Goal: Use online tool/utility: Utilize a website feature to perform a specific function

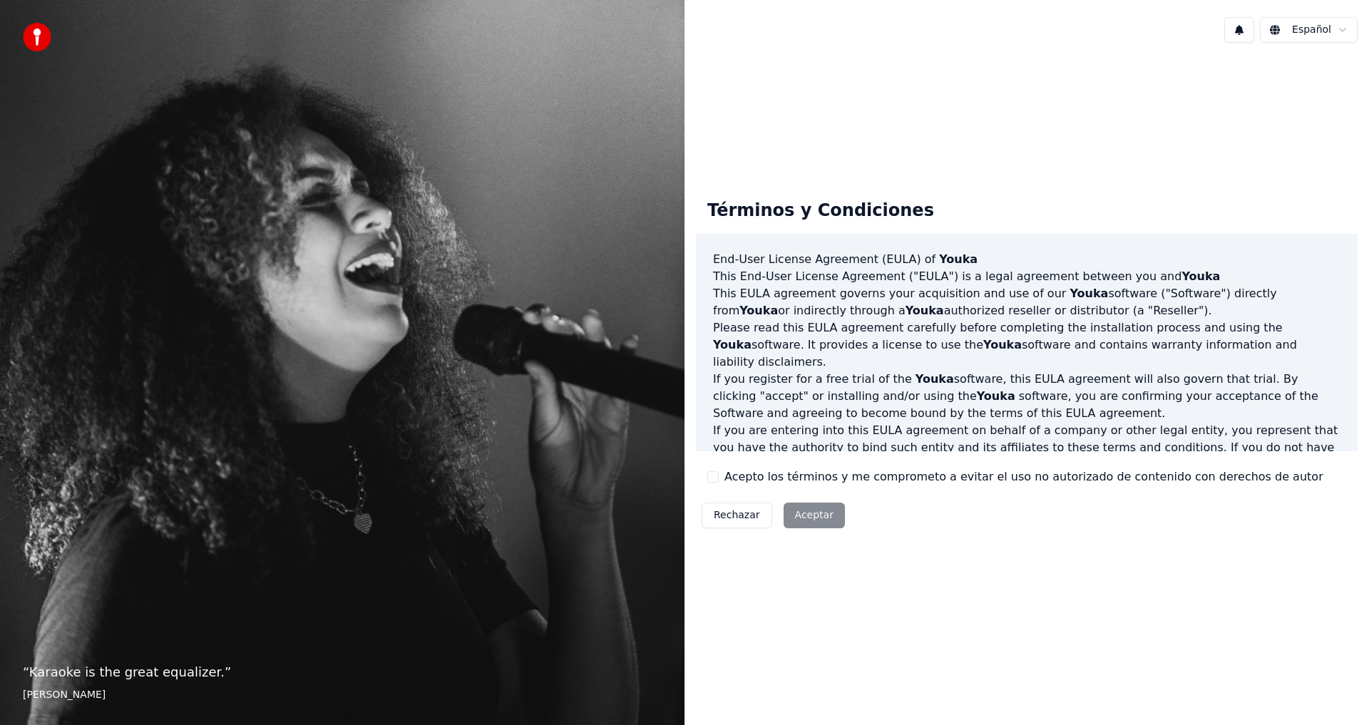
click at [724, 475] on label "Acepto los términos y me comprometo a evitar el uso no autorizado de contenido …" at bounding box center [1023, 476] width 599 height 17
click at [719, 475] on button "Acepto los términos y me comprometo a evitar el uso no autorizado de contenido …" at bounding box center [712, 476] width 11 height 11
click at [813, 522] on button "Aceptar" at bounding box center [813, 516] width 61 height 26
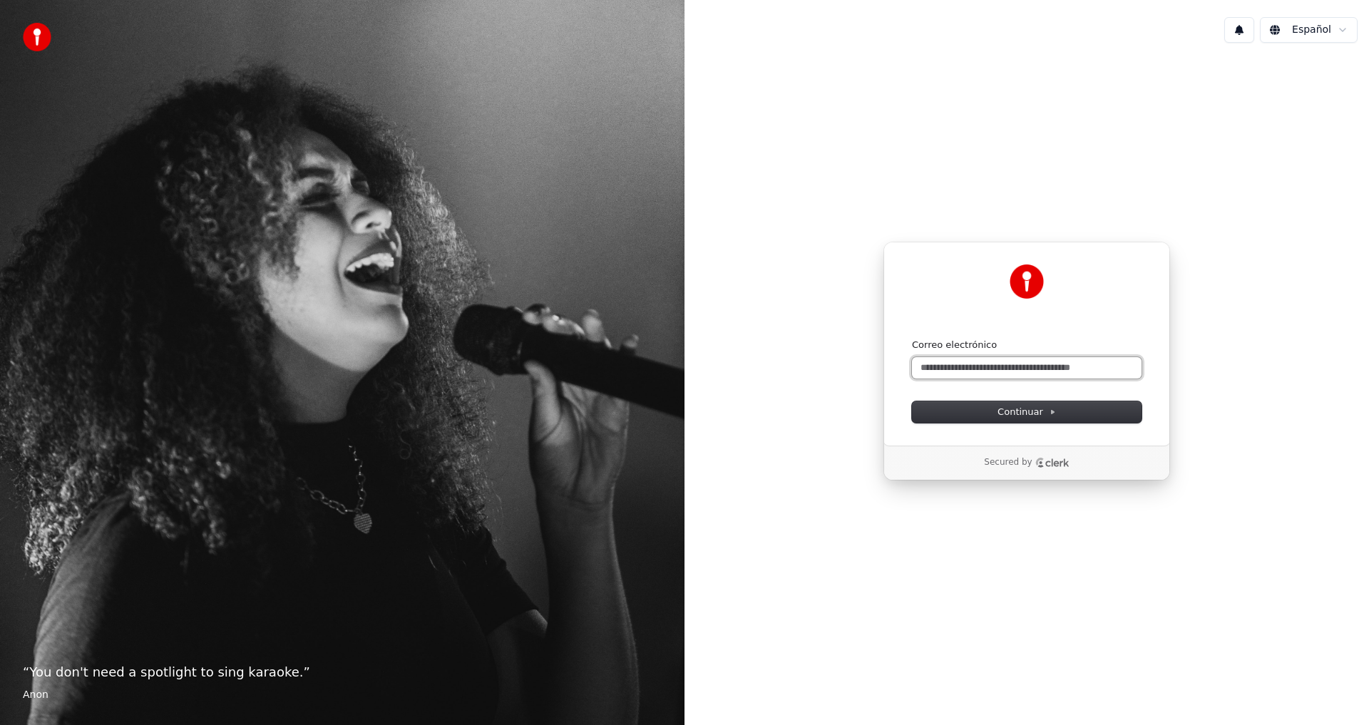
click at [1069, 366] on input "Correo electrónico" at bounding box center [1027, 367] width 230 height 21
click at [912, 339] on button "submit" at bounding box center [912, 339] width 0 height 0
type input "**********"
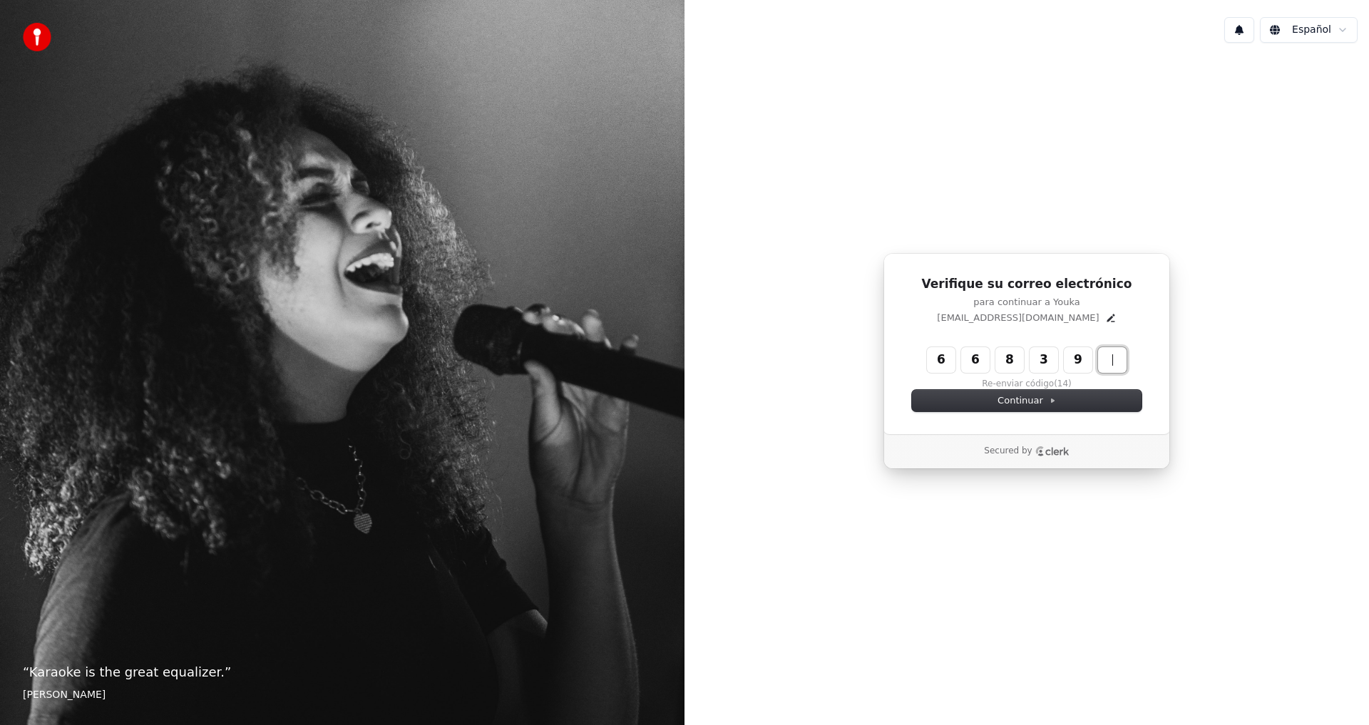
type input "******"
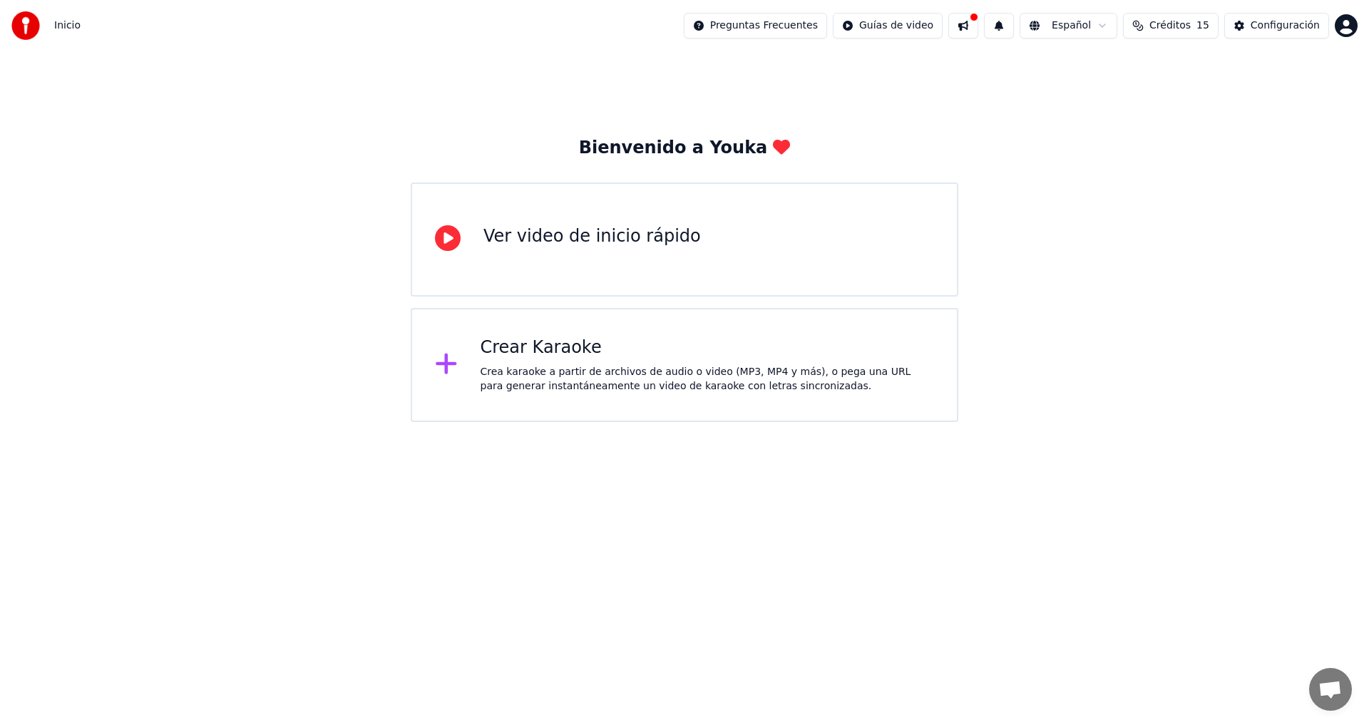
click at [656, 374] on div "Crea karaoke a partir de archivos de audio o video (MP3, MP4 y más), o pega una…" at bounding box center [707, 379] width 454 height 29
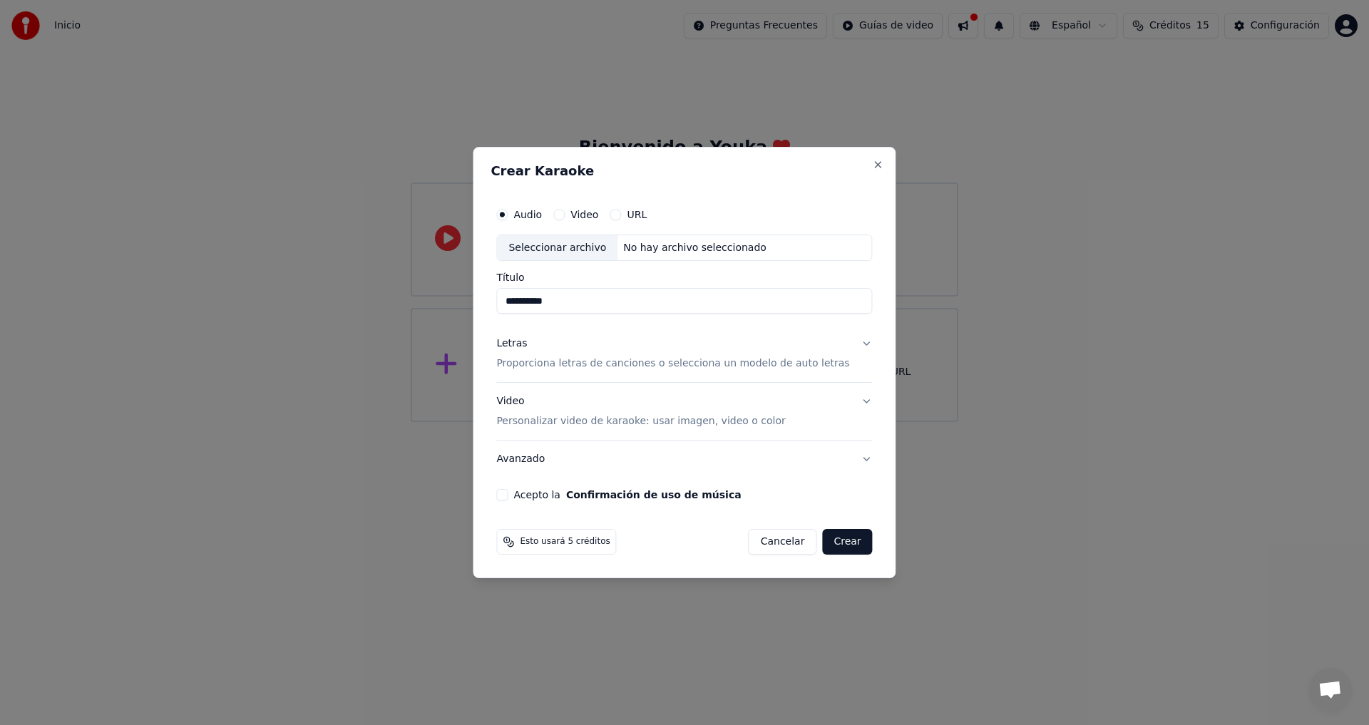
type input "**********"
click at [666, 364] on p "Proporciona letras de canciones o selecciona un modelo de auto letras" at bounding box center [672, 364] width 353 height 14
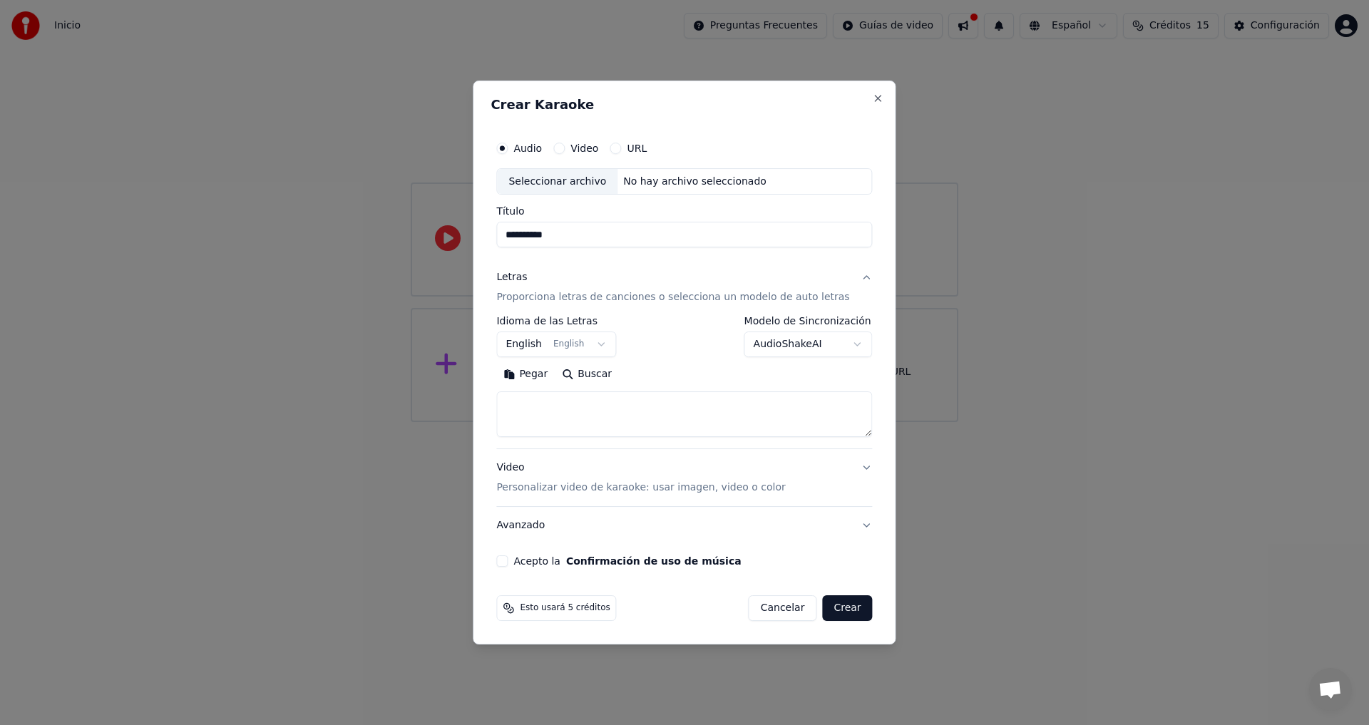
click at [571, 415] on textarea at bounding box center [684, 415] width 376 height 46
click at [589, 475] on div "Video Personalizar video de karaoke: usar imagen, video o color" at bounding box center [640, 478] width 289 height 34
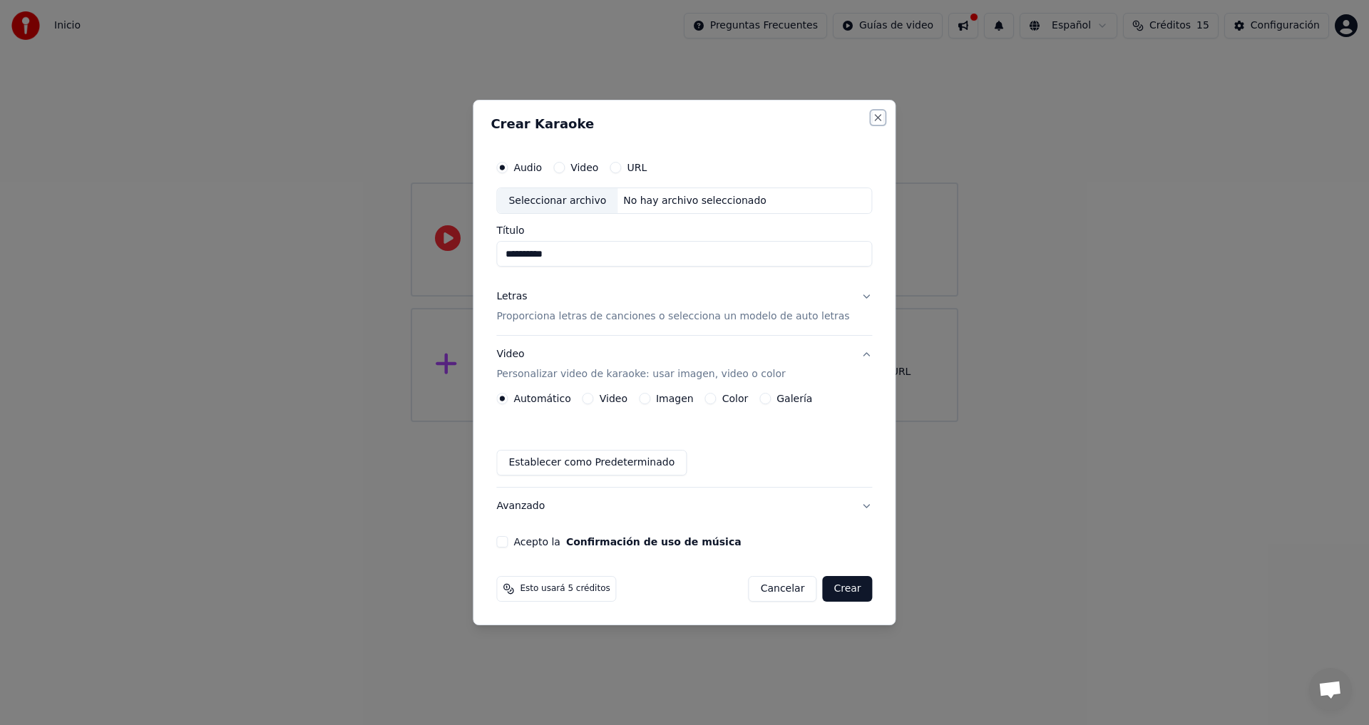
click at [872, 119] on button "Close" at bounding box center [877, 117] width 11 height 11
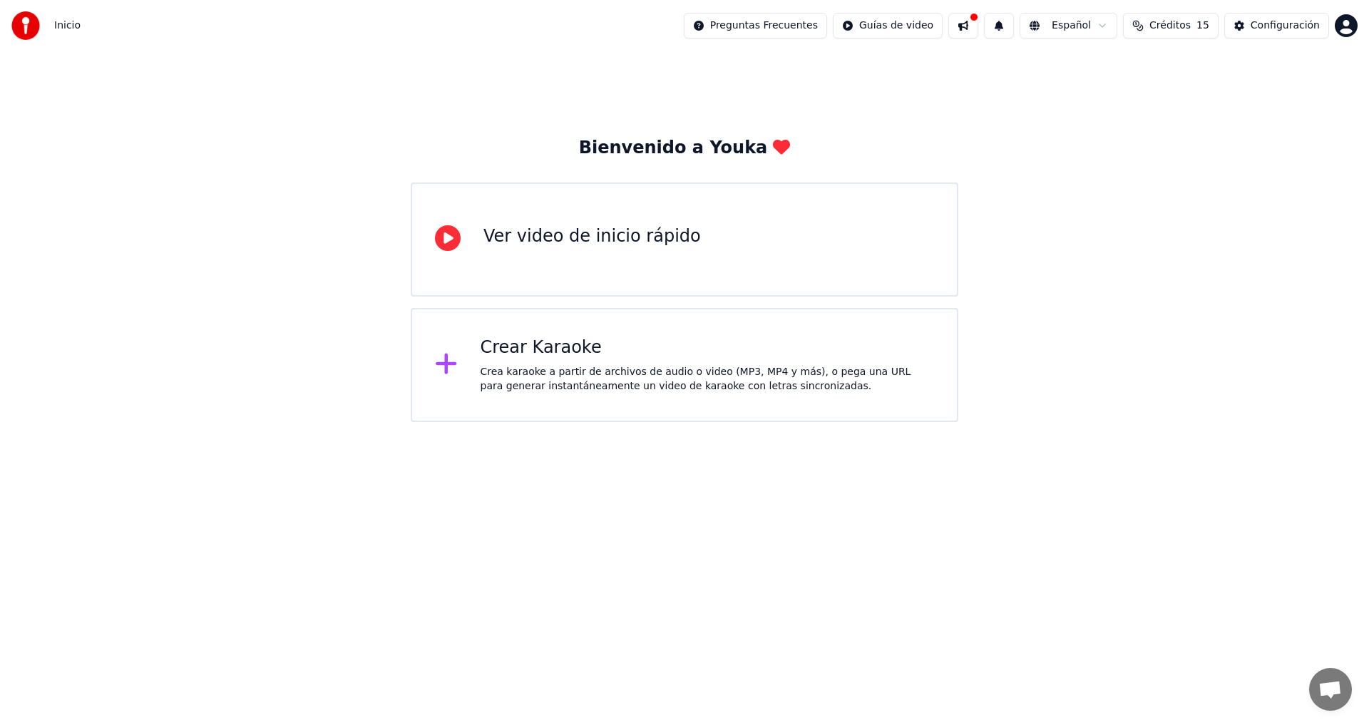
click at [26, 21] on img at bounding box center [25, 25] width 29 height 29
click at [565, 279] on div "Ver video de inicio rápido" at bounding box center [684, 239] width 547 height 114
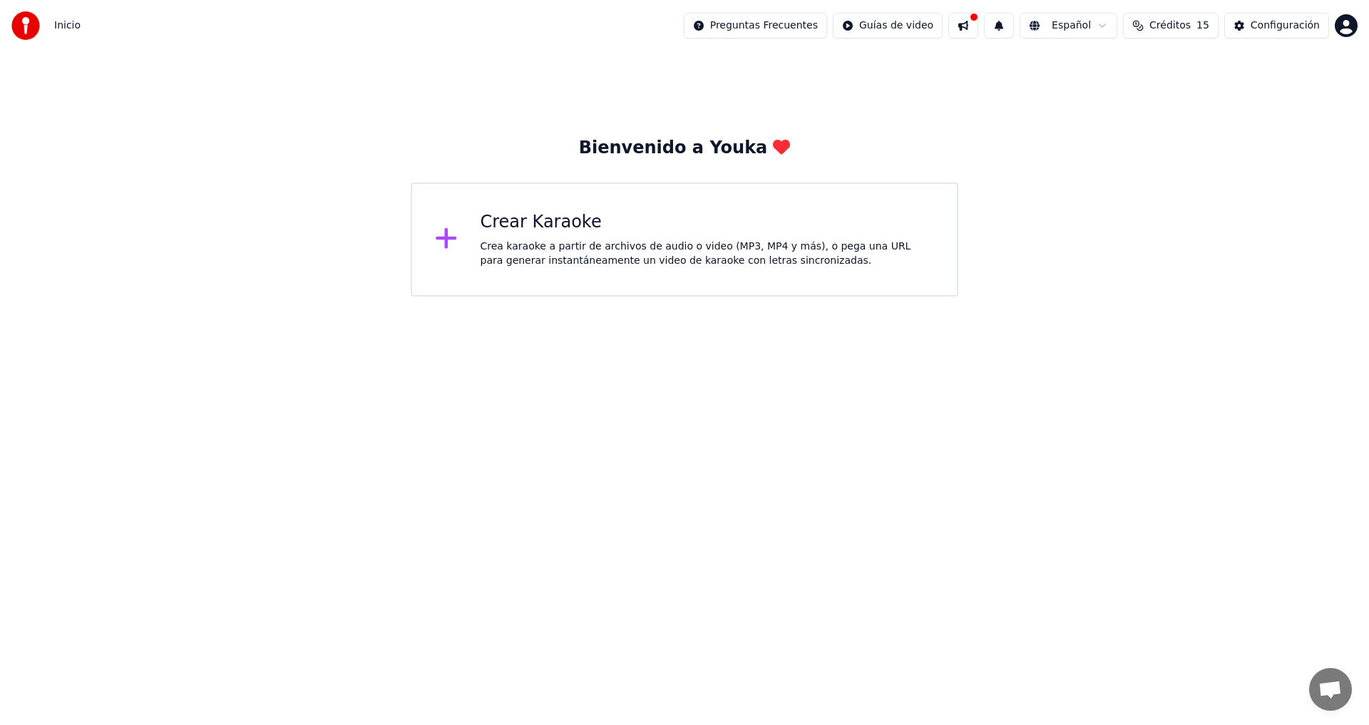
click at [750, 212] on div "Crear Karaoke" at bounding box center [707, 222] width 454 height 23
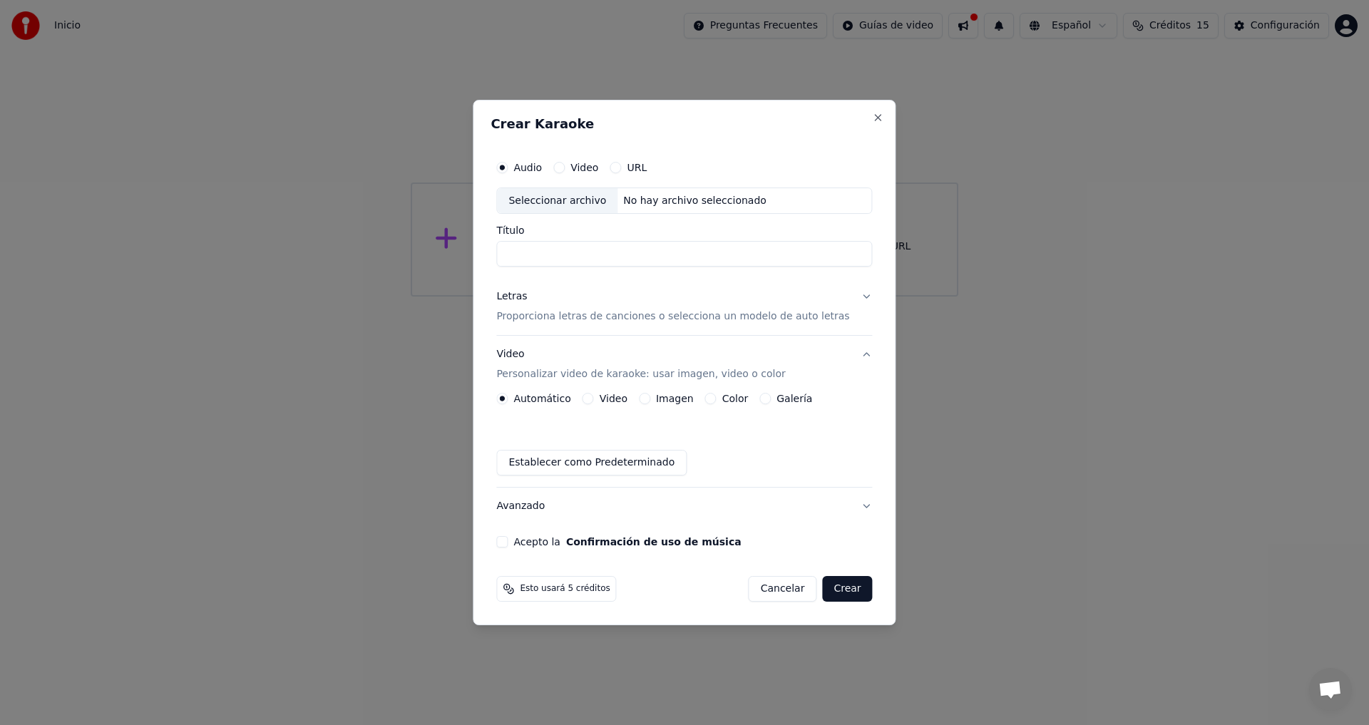
click at [771, 590] on button "Cancelar" at bounding box center [782, 589] width 68 height 26
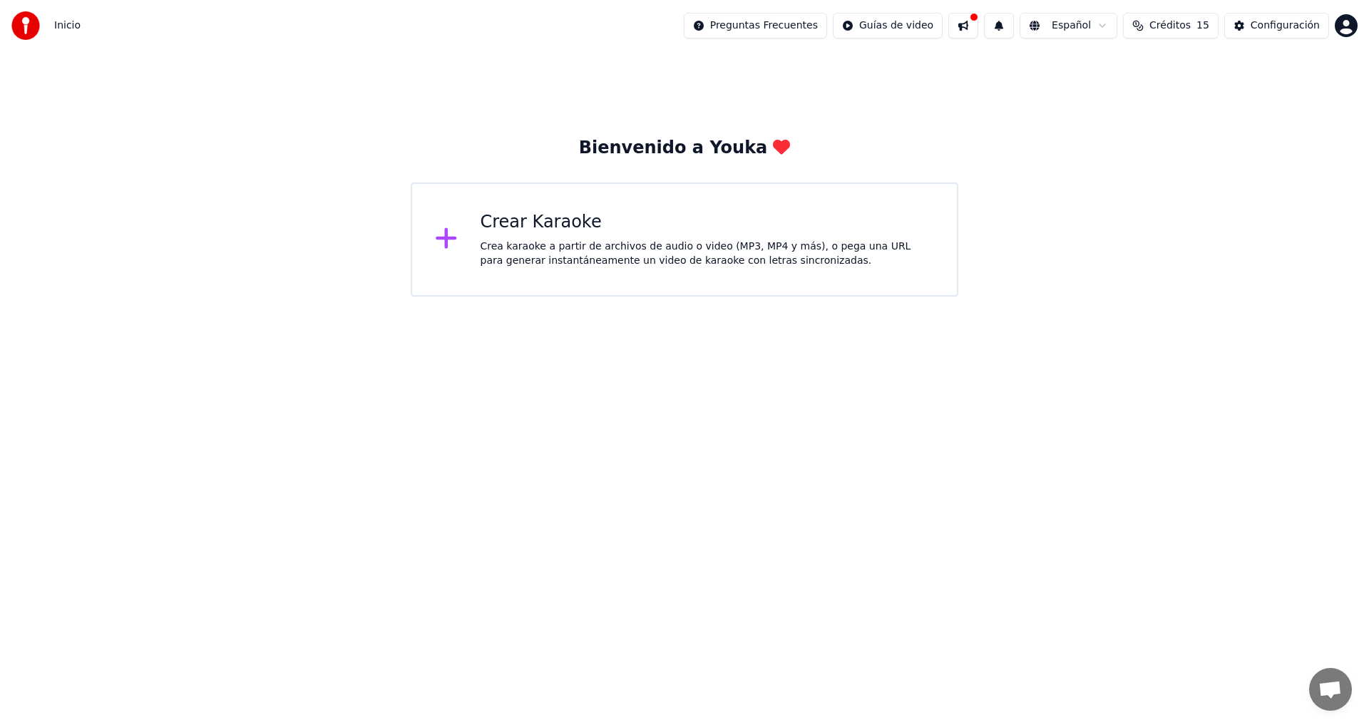
click at [657, 269] on div "Crear Karaoke Crea karaoke a partir de archivos de audio o video (MP3, MP4 y má…" at bounding box center [684, 239] width 547 height 114
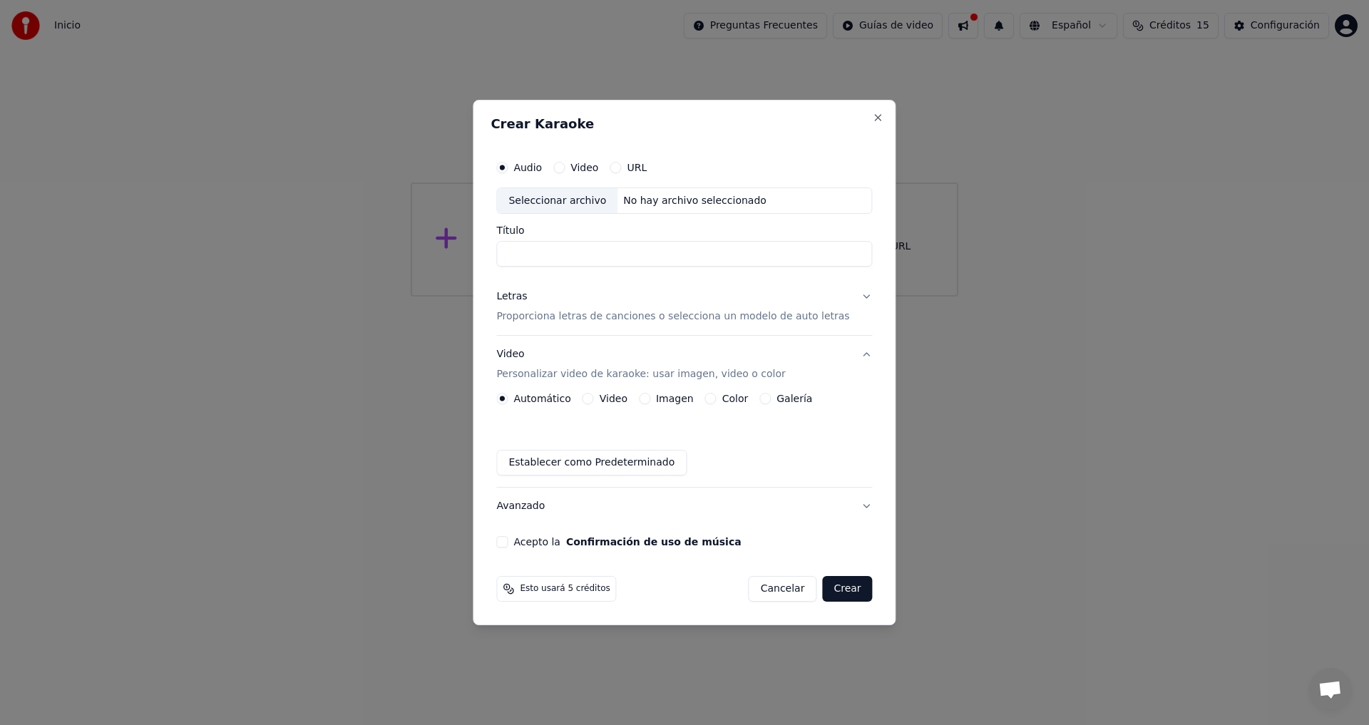
click at [629, 252] on input "Título" at bounding box center [684, 255] width 376 height 26
click at [691, 202] on div "No hay archivo seleccionado" at bounding box center [694, 201] width 155 height 14
click at [872, 120] on button "Close" at bounding box center [877, 117] width 11 height 11
